Goal: Transaction & Acquisition: Purchase product/service

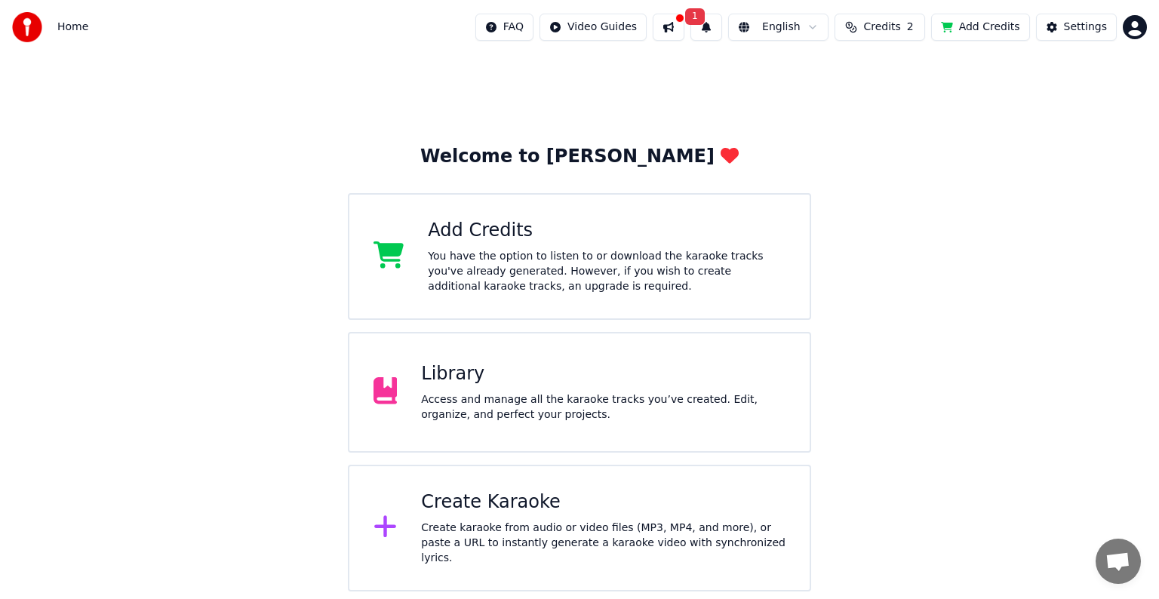
drag, startPoint x: 539, startPoint y: 382, endPoint x: 562, endPoint y: 365, distance: 28.1
click at [562, 365] on div "Library" at bounding box center [603, 374] width 365 height 24
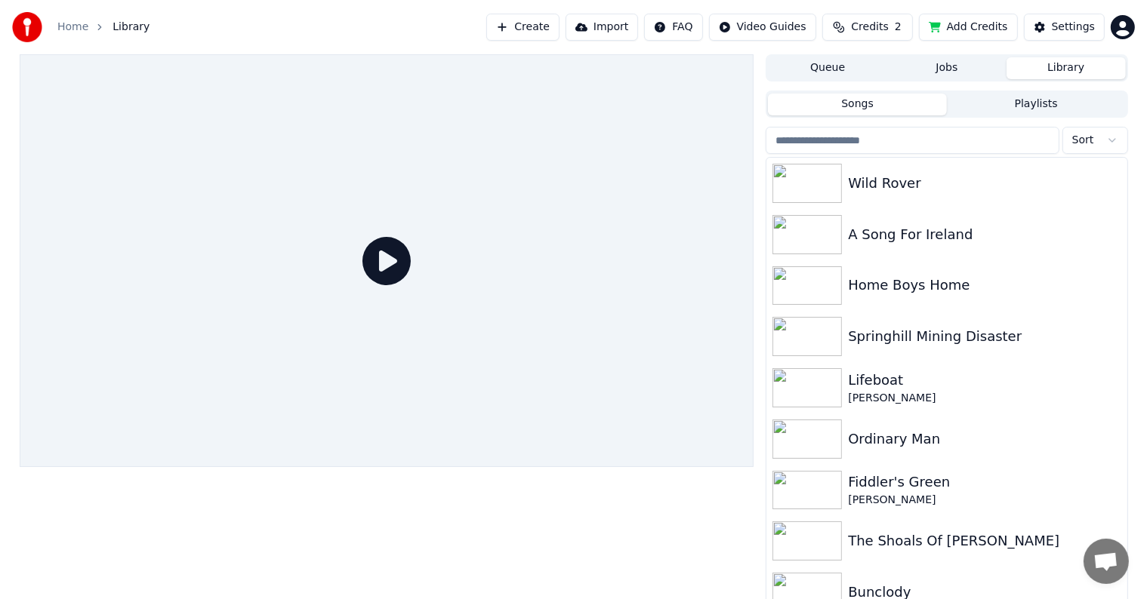
click at [984, 26] on button "Add Credits" at bounding box center [968, 27] width 99 height 27
click at [901, 29] on button "Credits 2" at bounding box center [867, 27] width 91 height 27
click at [879, 140] on button "Refresh" at bounding box center [878, 140] width 78 height 27
click at [954, 26] on button "Add Credits" at bounding box center [968, 27] width 99 height 27
click at [1036, 106] on button "Playlists" at bounding box center [1036, 105] width 179 height 22
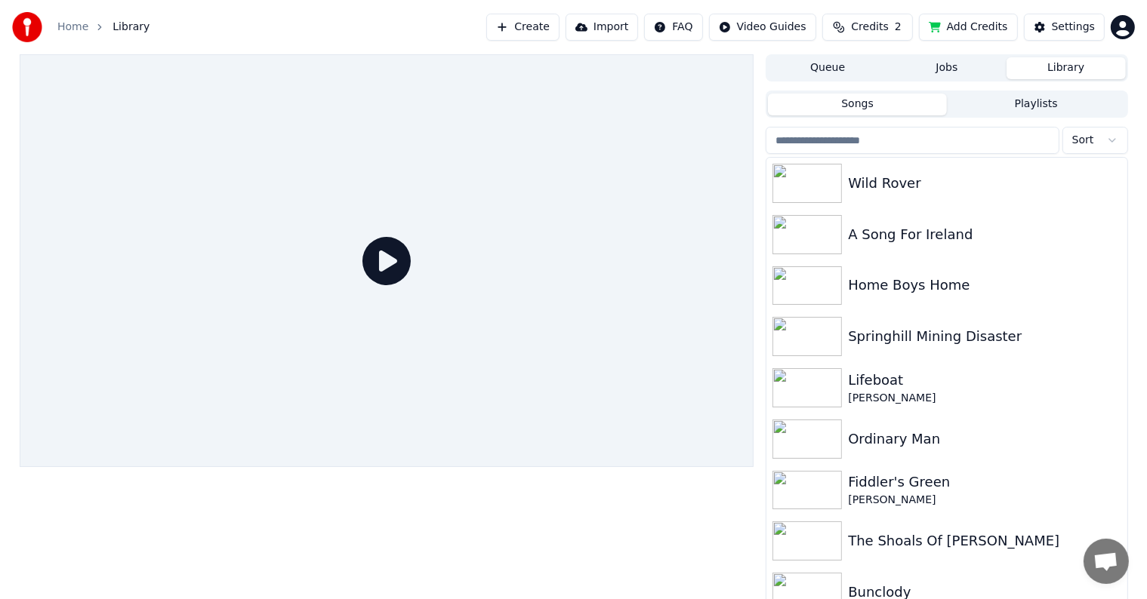
click at [904, 109] on button "Songs" at bounding box center [857, 105] width 179 height 22
click at [1063, 69] on button "Library" at bounding box center [1065, 68] width 119 height 22
click at [1082, 33] on div "Settings" at bounding box center [1073, 27] width 43 height 15
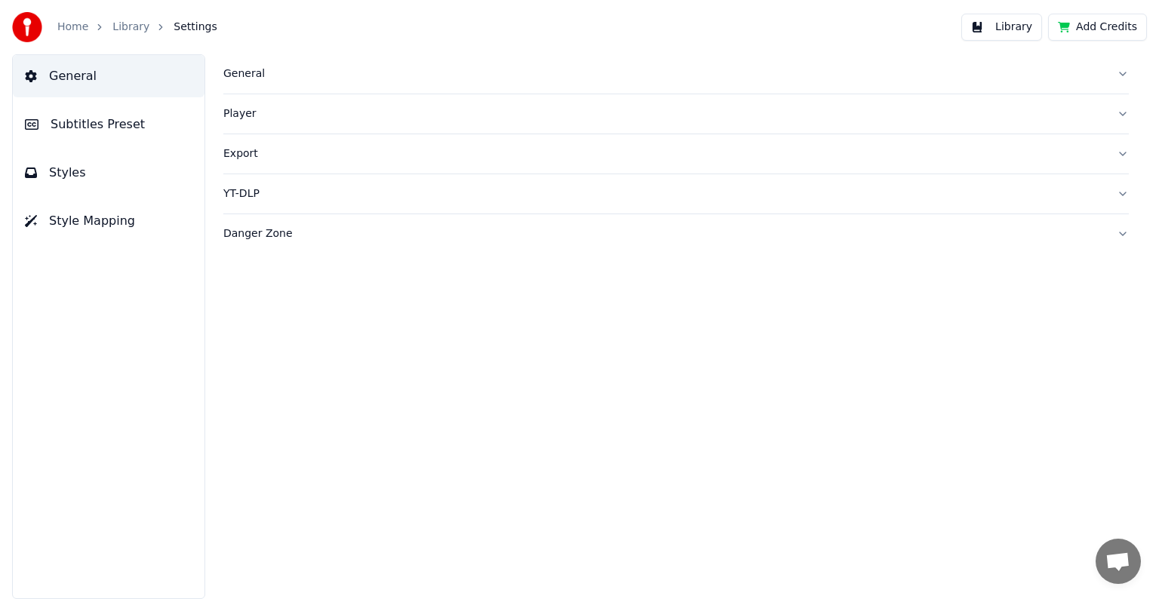
click at [1117, 30] on button "Add Credits" at bounding box center [1098, 27] width 99 height 27
